Goal: Information Seeking & Learning: Learn about a topic

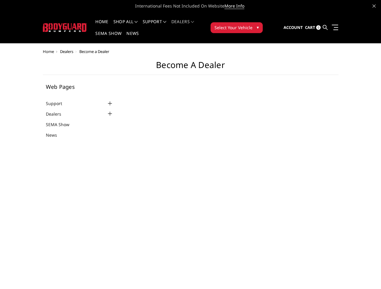
select select "US"
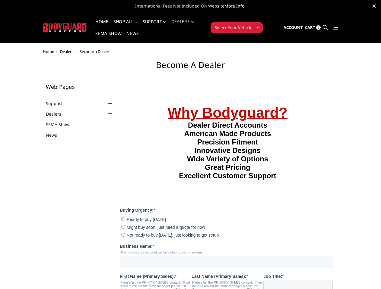
click at [163, 22] on li "Support FAQ Install Instructions Shipping Warranty Terms & Conditions Cancellat…" at bounding box center [154, 26] width 29 height 12
click at [162, 25] on li "Support FAQ Install Instructions Shipping Warranty Terms & Conditions Cancellat…" at bounding box center [154, 26] width 29 height 12
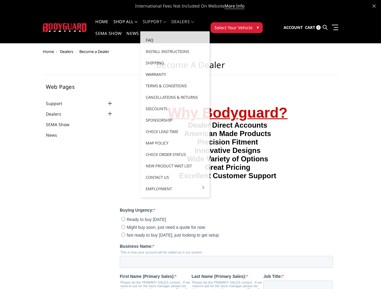
click at [252, 24] on span "Select Your Vehicle" at bounding box center [233, 27] width 38 height 6
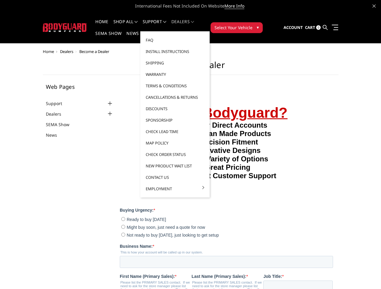
click at [106, 100] on div at bounding box center [109, 103] width 7 height 7
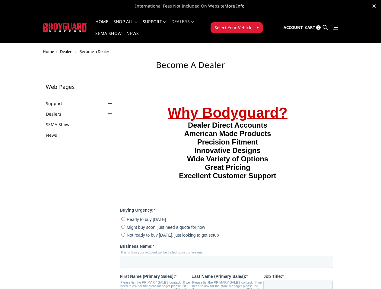
click at [68, 109] on link "FAQ" at bounding box center [81, 112] width 65 height 6
